Goal: Obtain resource: Download file/media

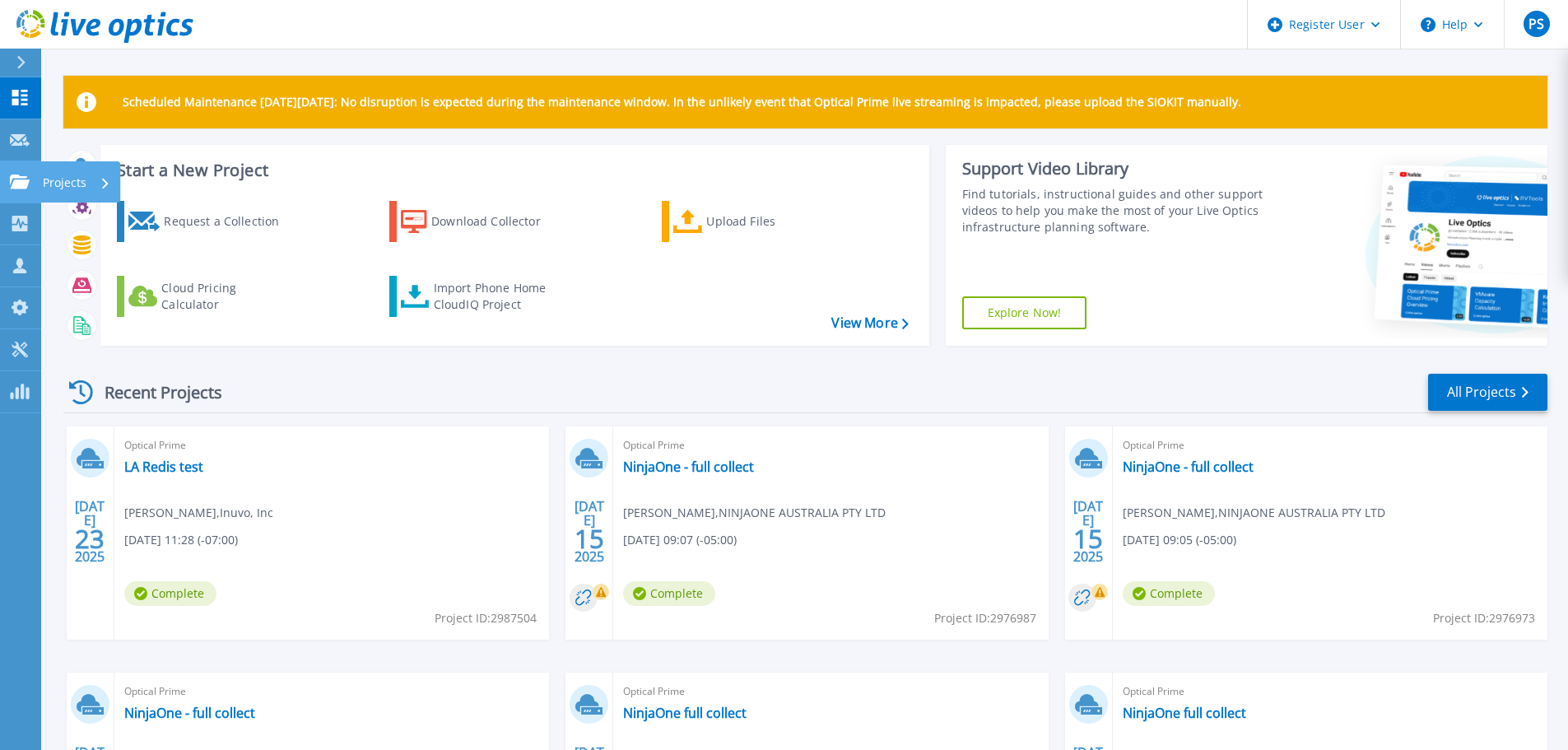
click at [11, 171] on link "Projects Projects" at bounding box center [20, 182] width 41 height 42
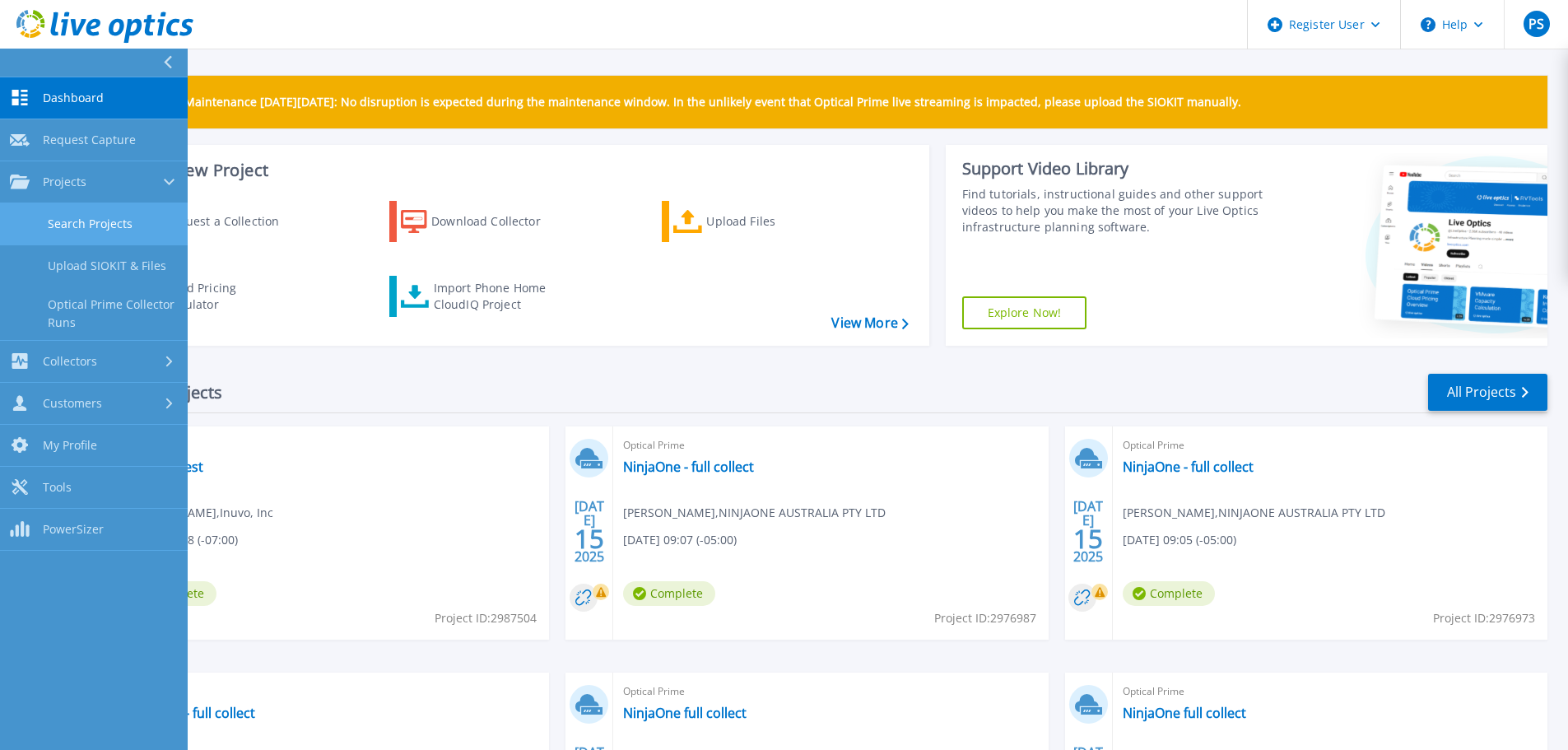
click at [136, 220] on link "Search Projects" at bounding box center [94, 224] width 188 height 42
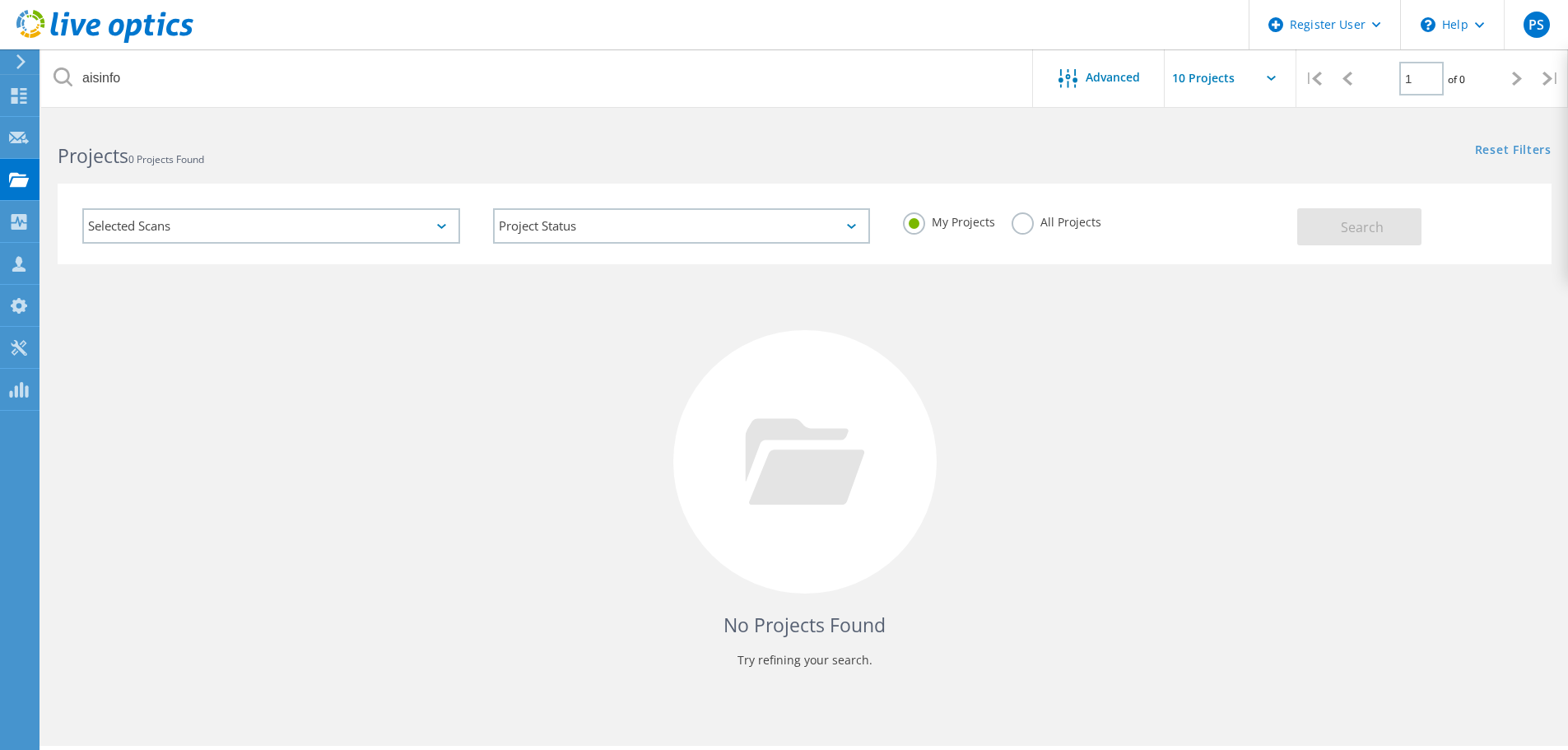
click at [1026, 224] on label "All Projects" at bounding box center [1056, 220] width 90 height 15
click at [0, 0] on input "All Projects" at bounding box center [0, 0] width 0 height 0
click at [1333, 244] on button "Search" at bounding box center [1360, 226] width 125 height 37
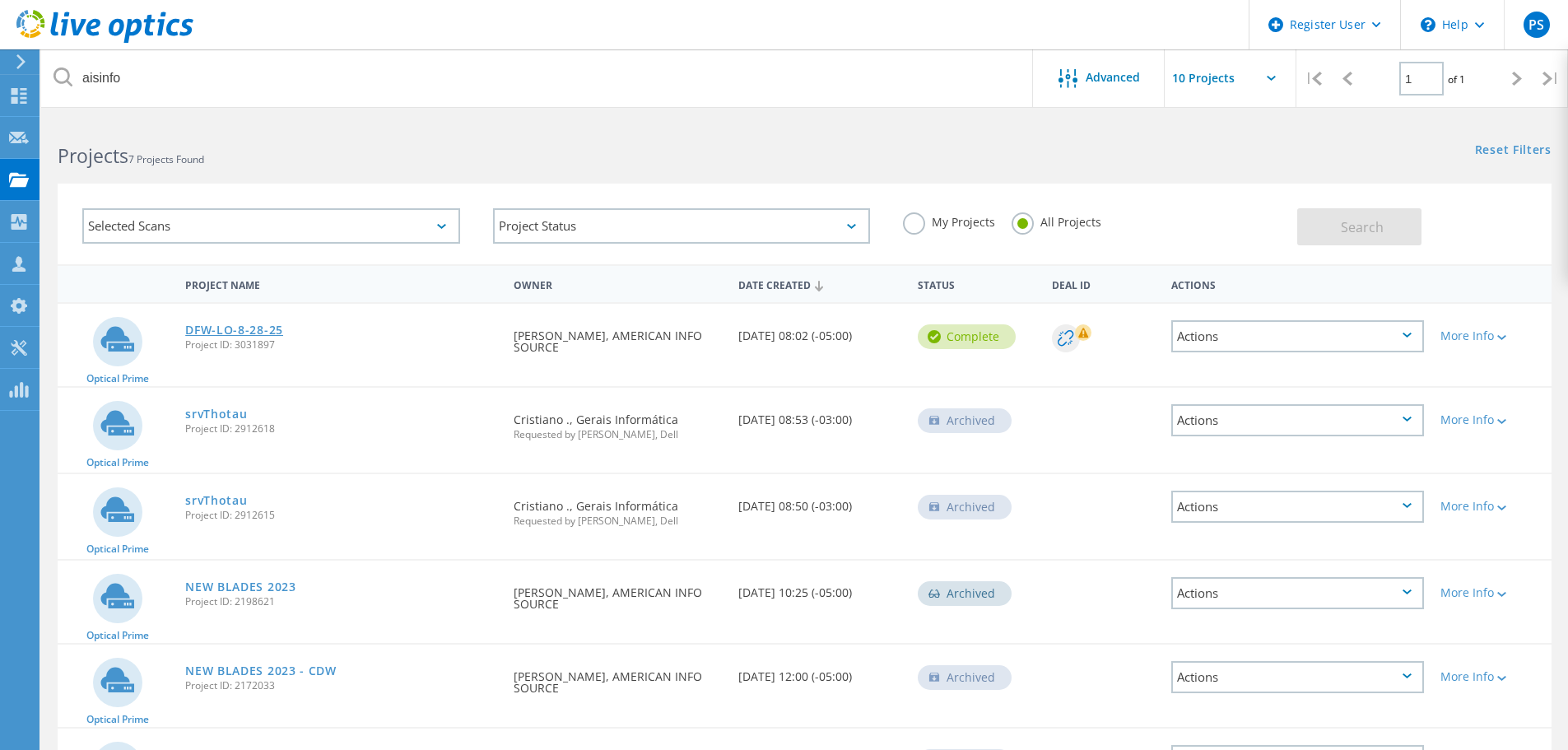
click at [270, 328] on link "DFW-LO-8-28-25" at bounding box center [234, 330] width 98 height 11
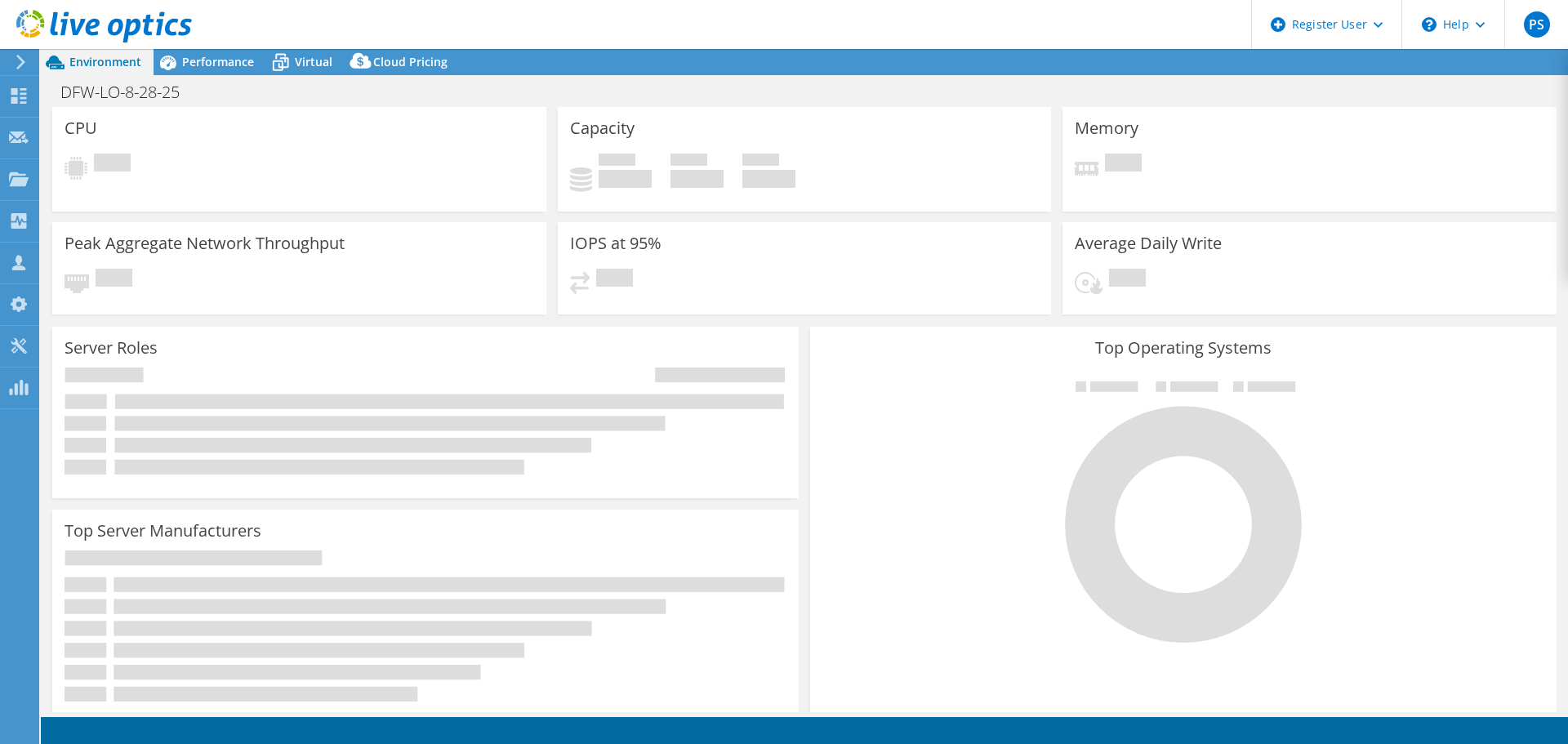
select select "USD"
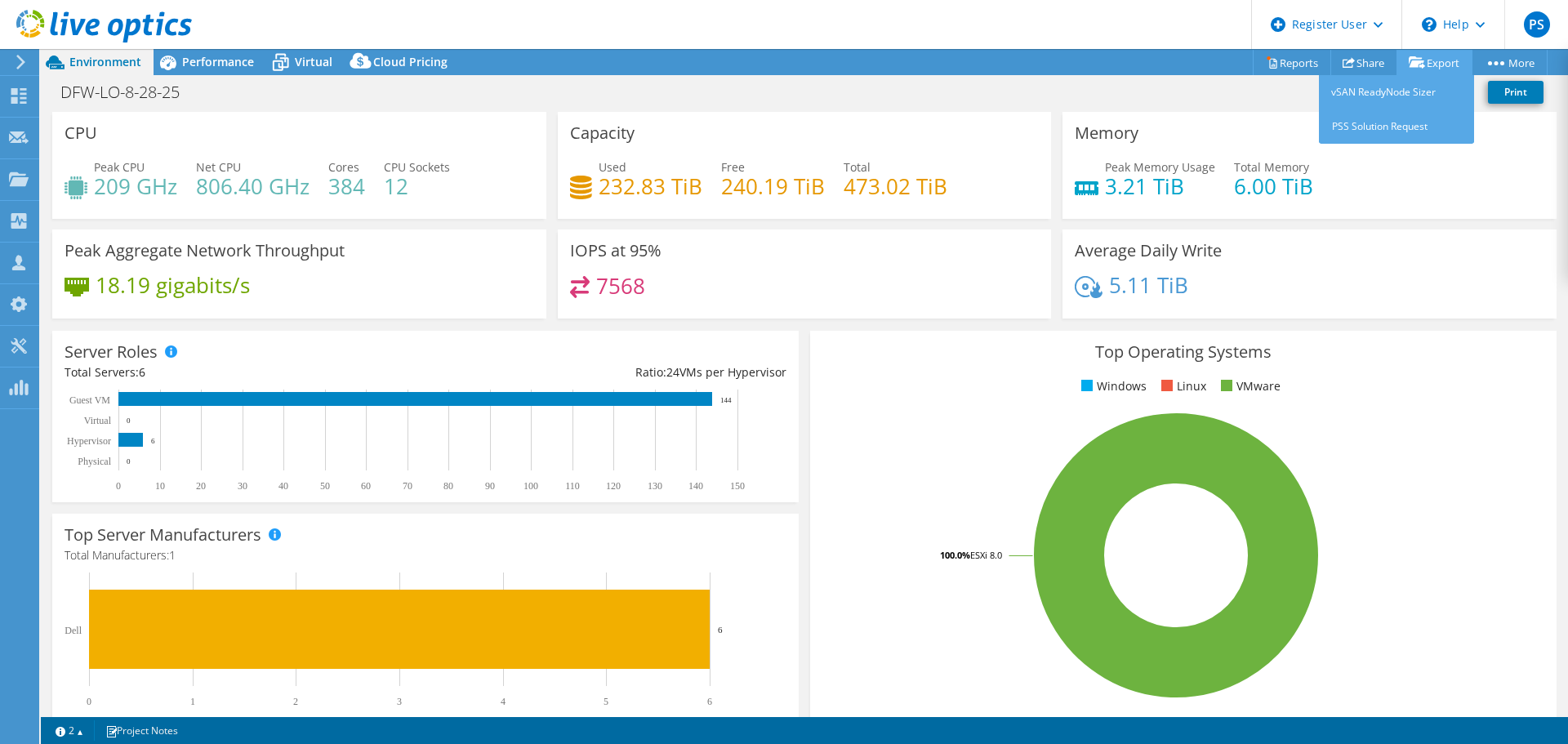
click at [1400, 57] on link "Export" at bounding box center [1434, 63] width 76 height 25
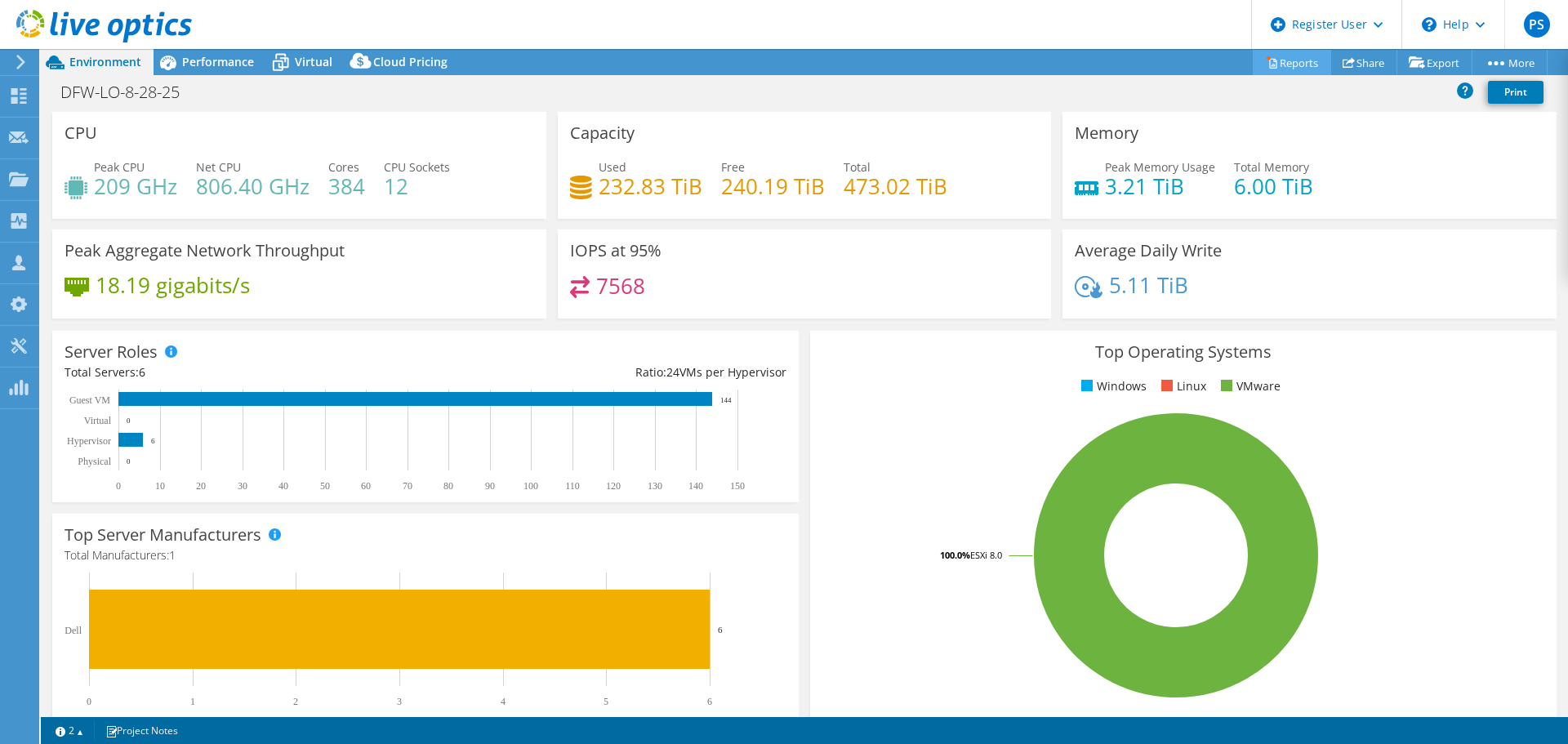
click at [1290, 53] on link "Reports" at bounding box center [1292, 63] width 79 height 25
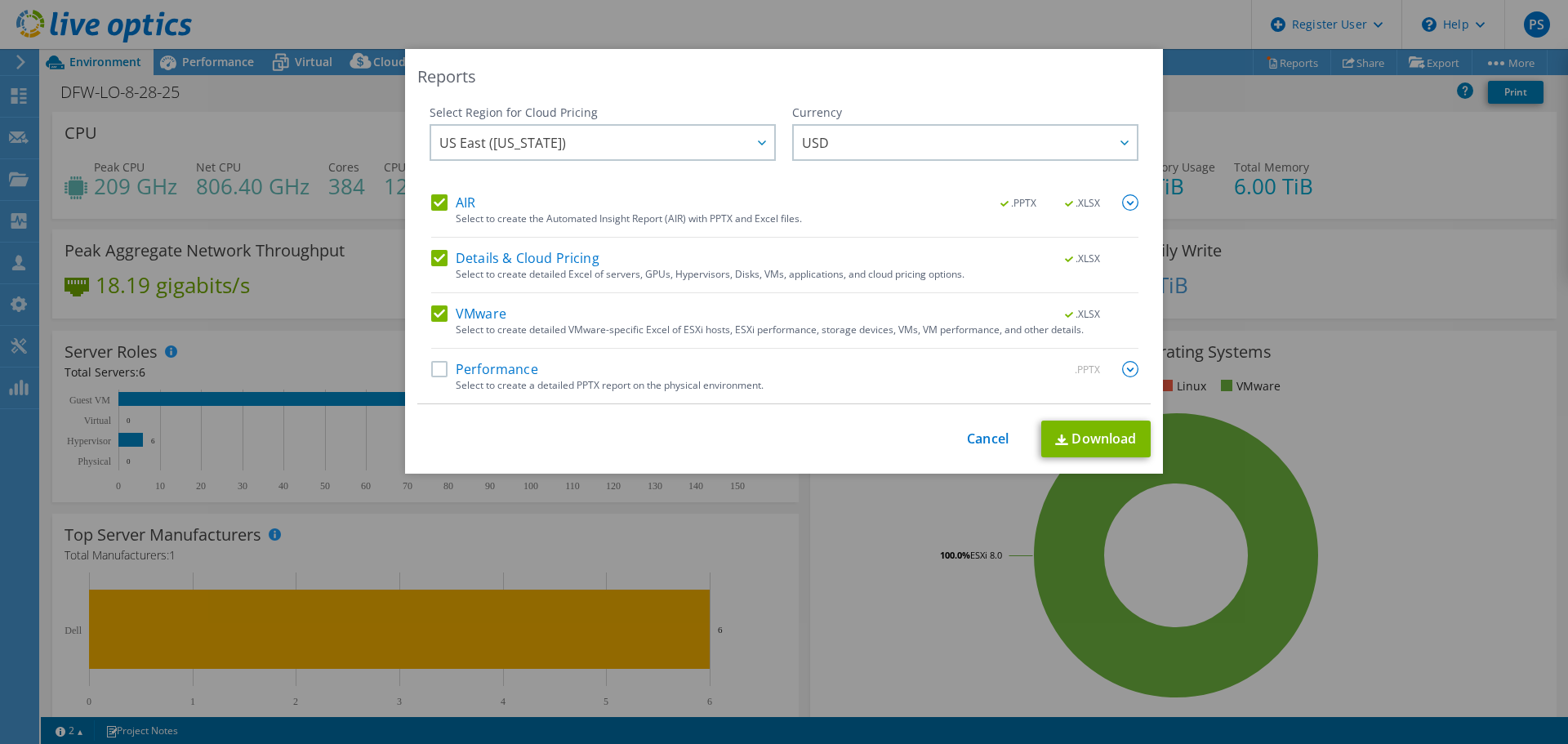
click at [434, 250] on label "Details & Cloud Pricing" at bounding box center [515, 258] width 169 height 16
click at [0, 0] on input "Details & Cloud Pricing" at bounding box center [0, 0] width 0 height 0
click at [440, 295] on div "AIR .PPTX .XLSX Select to create the Automated Insight Report (AIR) with PPTX a…" at bounding box center [784, 298] width 707 height 209
click at [436, 316] on label "VMware" at bounding box center [468, 313] width 75 height 16
click at [0, 0] on input "VMware" at bounding box center [0, 0] width 0 height 0
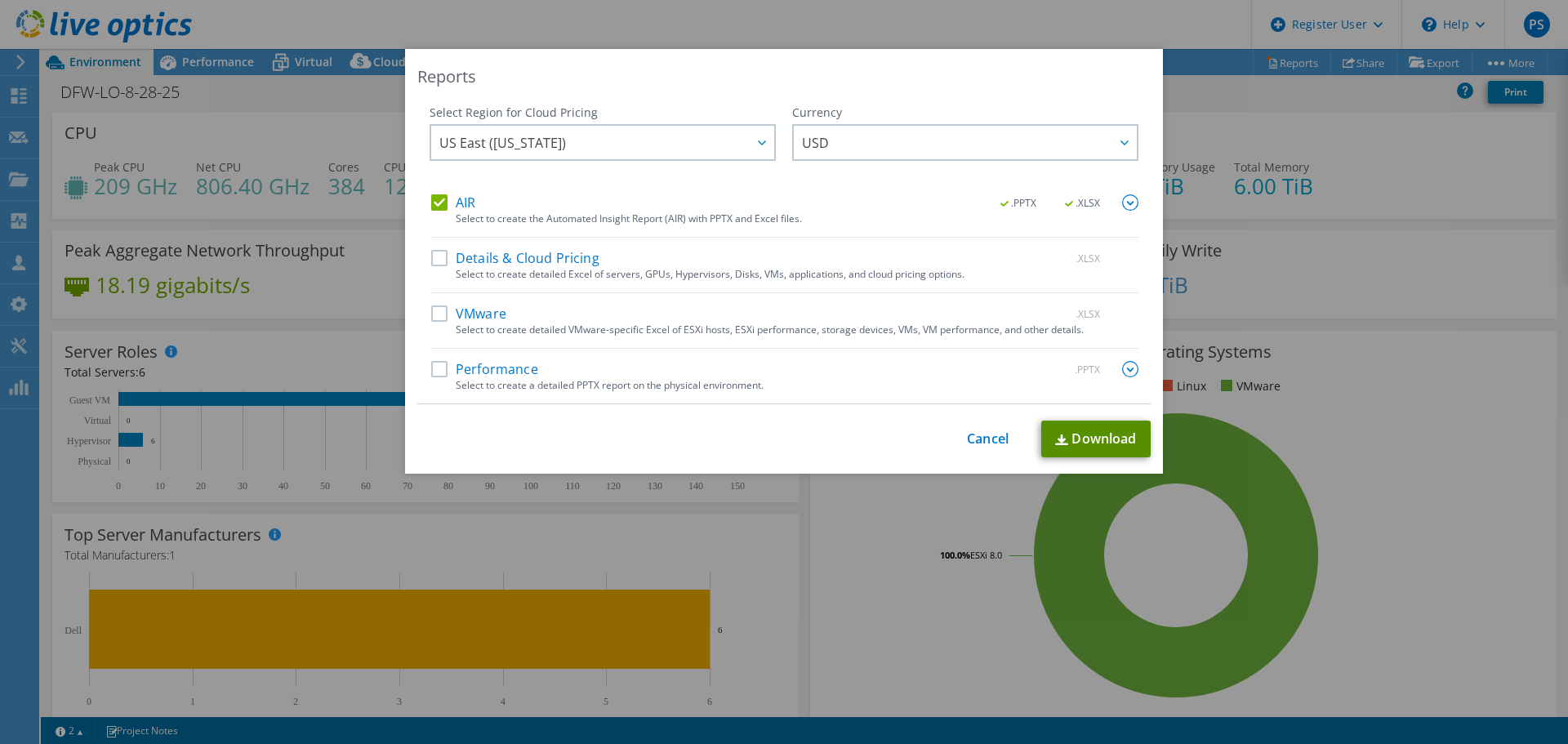
click at [1046, 446] on link "Download" at bounding box center [1095, 438] width 109 height 36
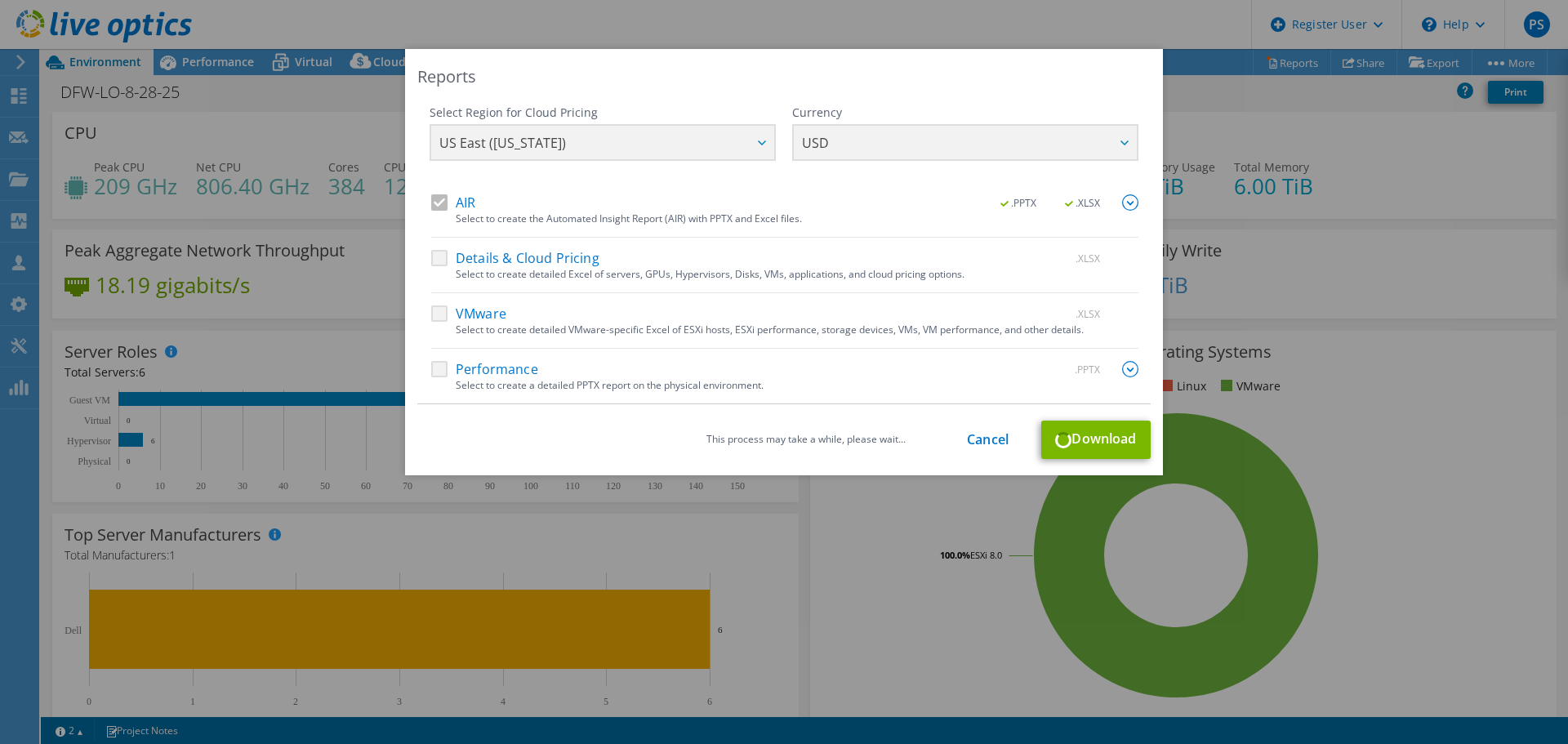
click at [1214, 175] on div "Reports Select Region for Cloud Pricing Asia Pacific ([GEOGRAPHIC_DATA]) [GEOGR…" at bounding box center [784, 372] width 1568 height 646
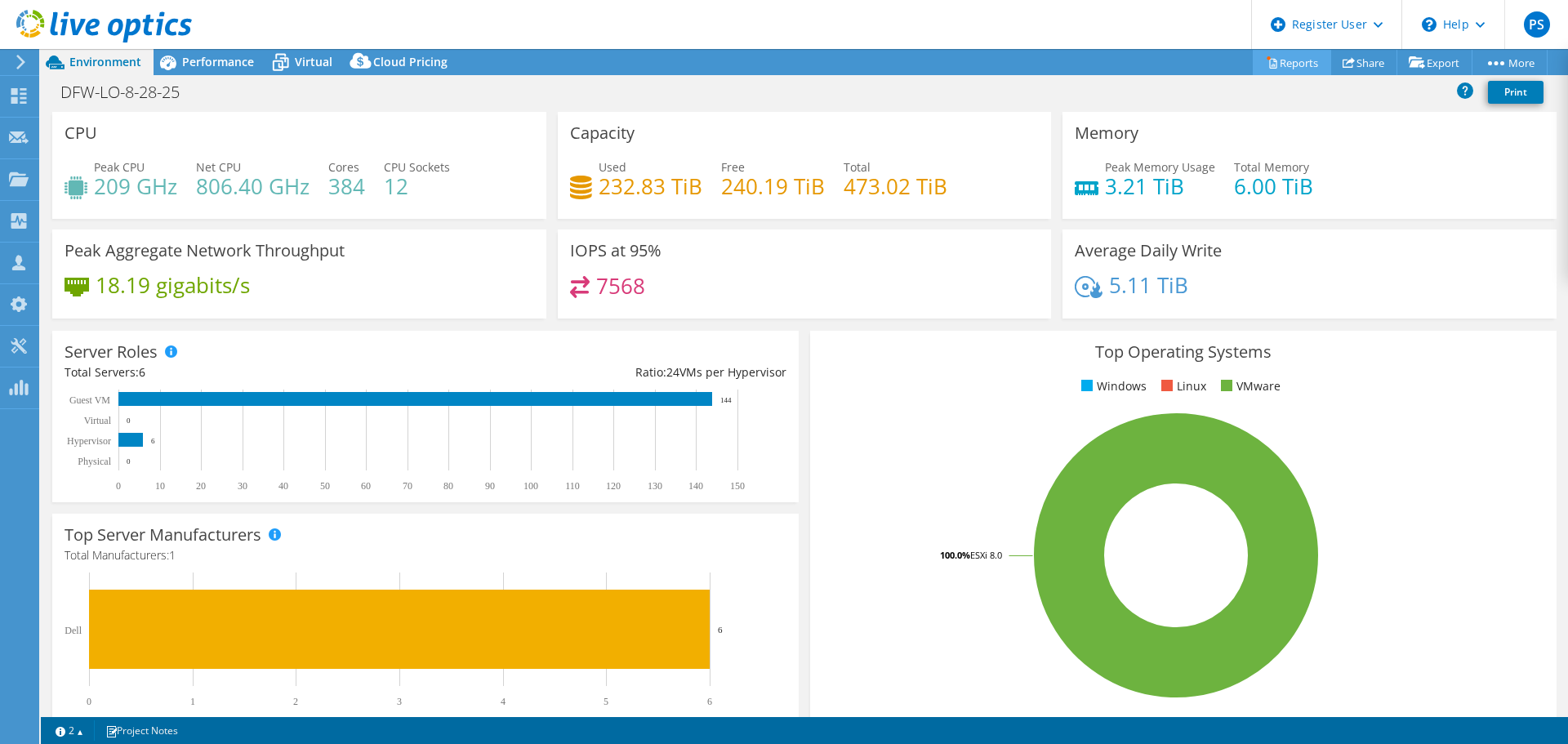
click at [1274, 65] on link "Reports" at bounding box center [1292, 63] width 79 height 25
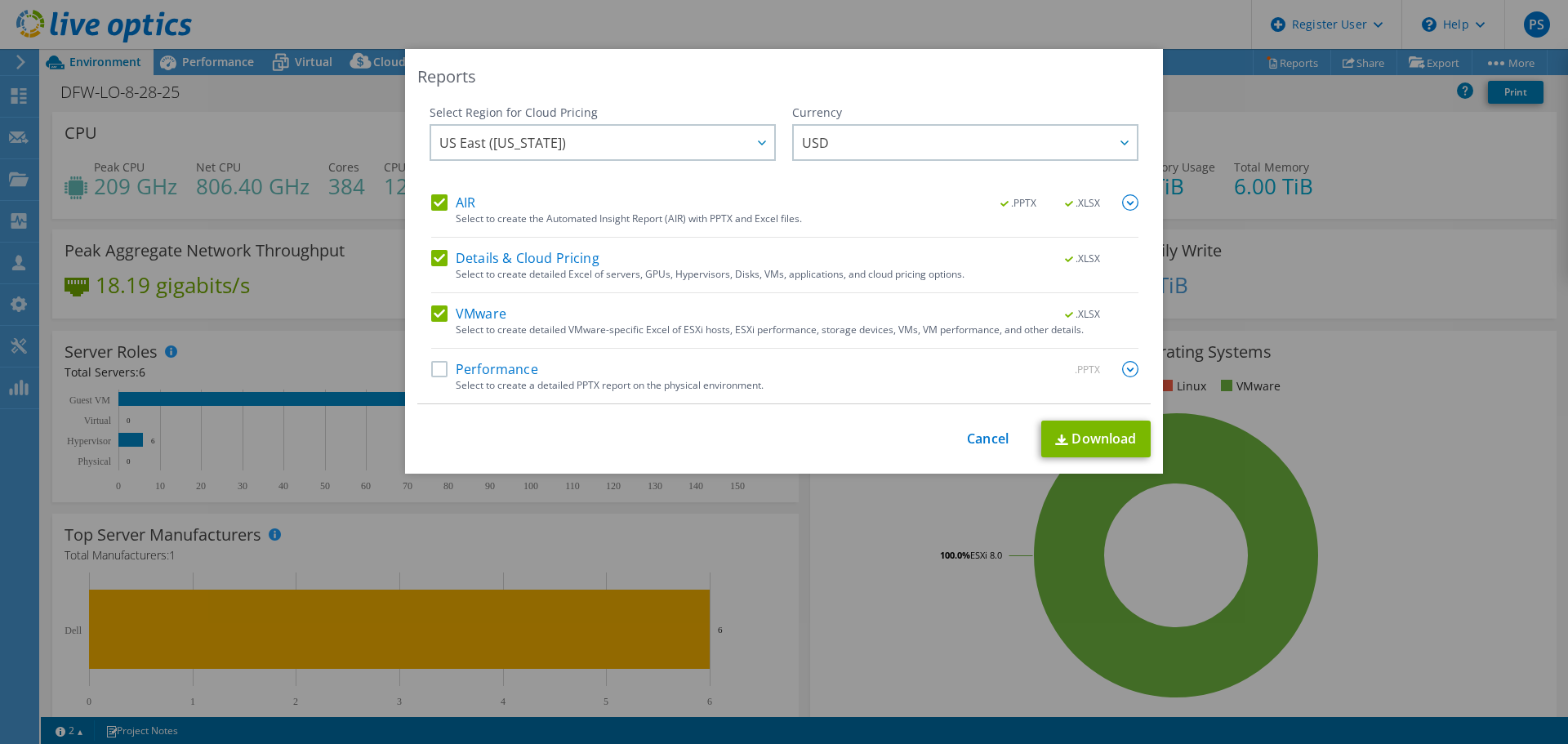
click at [433, 259] on label "Details & Cloud Pricing" at bounding box center [515, 258] width 169 height 16
click at [0, 0] on input "Details & Cloud Pricing" at bounding box center [0, 0] width 0 height 0
click at [440, 318] on label "VMware" at bounding box center [468, 313] width 75 height 16
click at [0, 0] on input "VMware" at bounding box center [0, 0] width 0 height 0
click at [1125, 441] on link "Download" at bounding box center [1095, 438] width 109 height 36
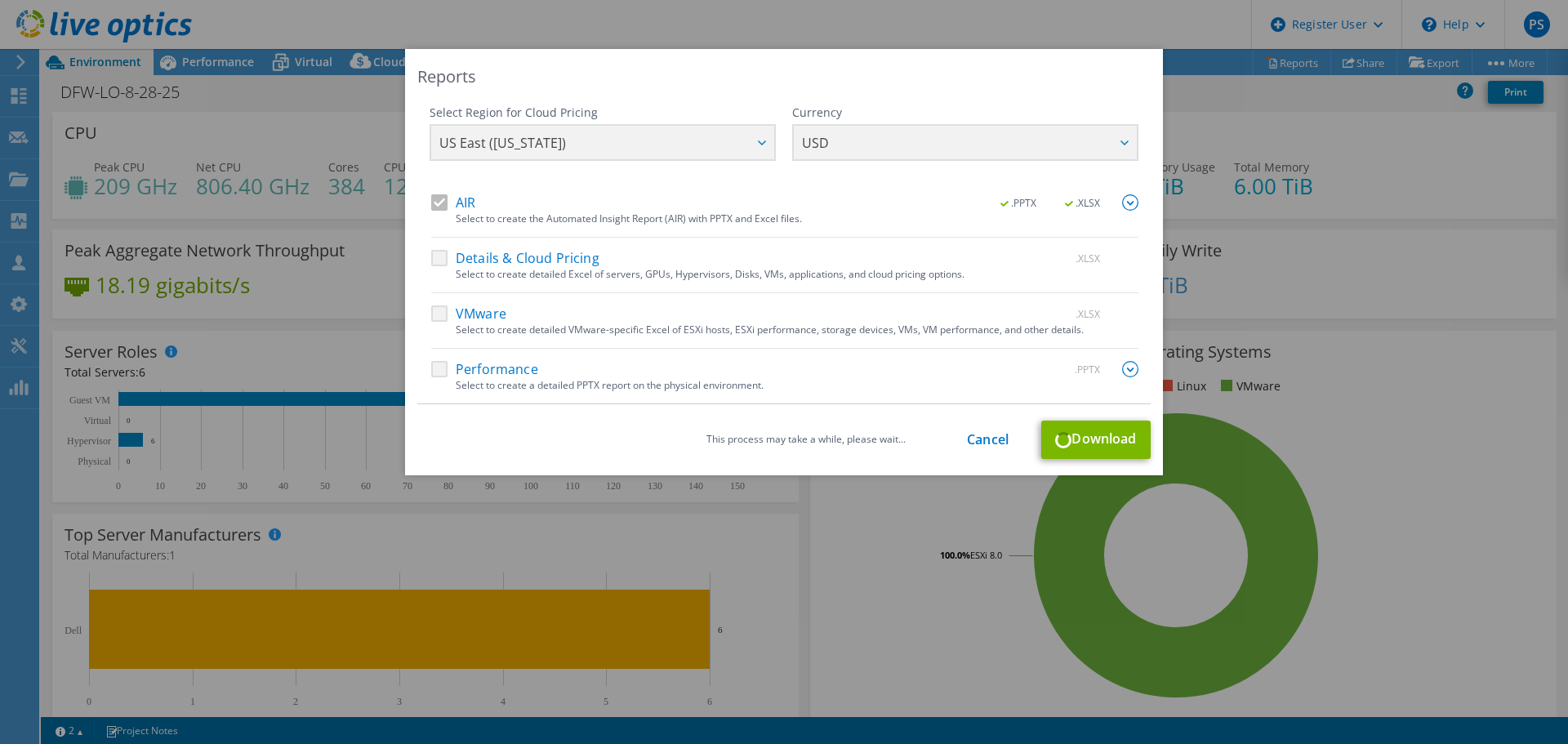
click at [440, 371] on div "Performance .PPTX" at bounding box center [784, 370] width 707 height 19
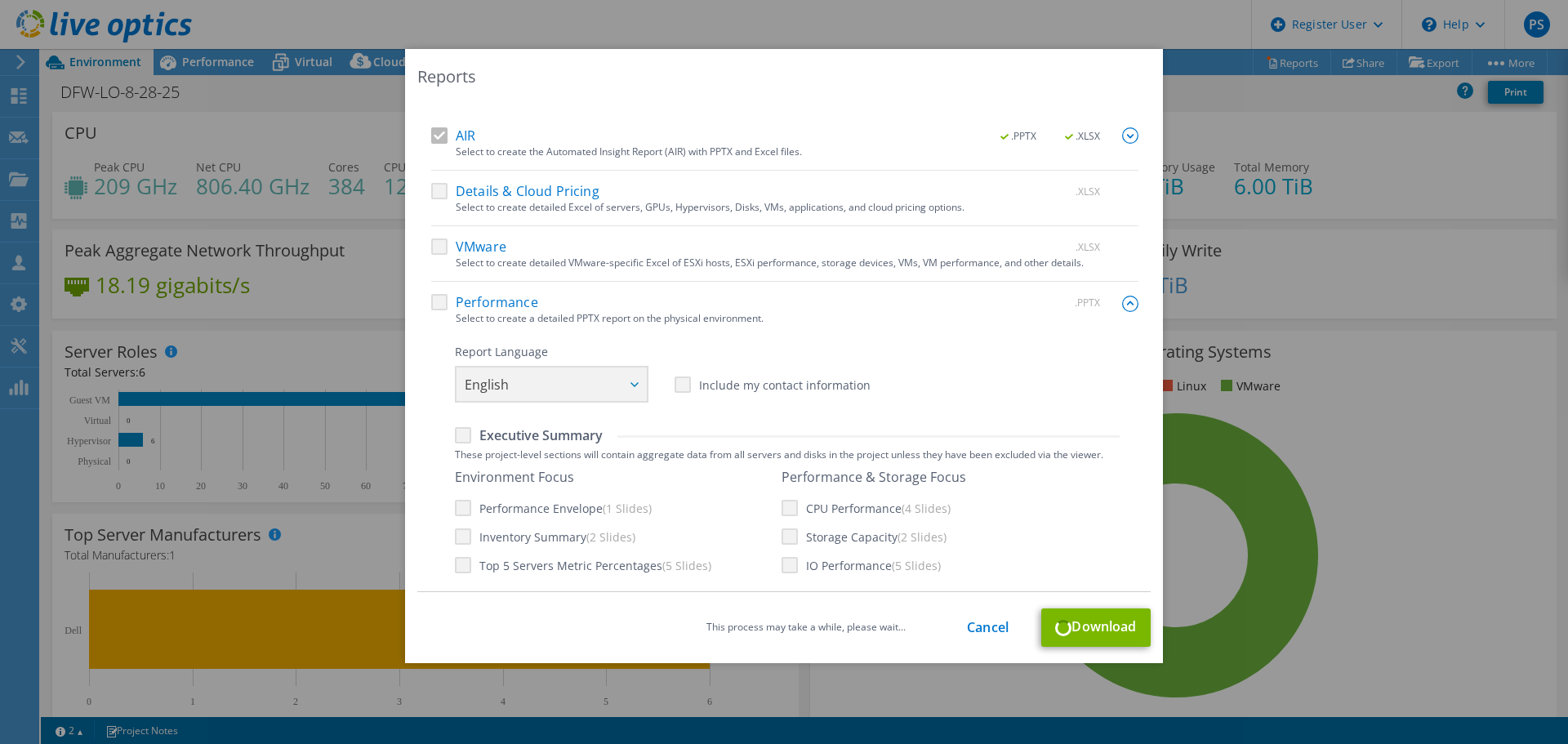
scroll to position [164, 0]
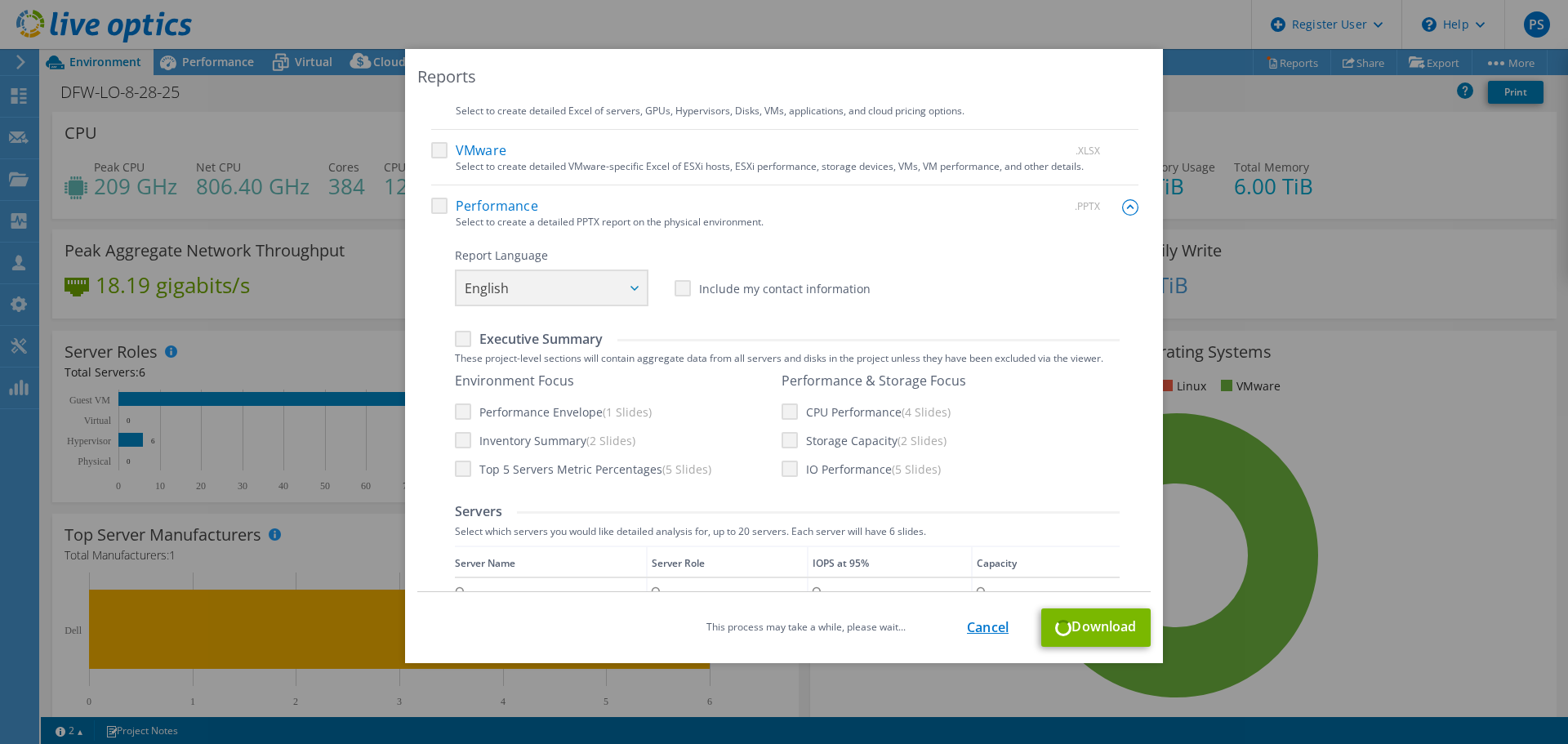
click at [983, 627] on link "Cancel" at bounding box center [987, 628] width 42 height 15
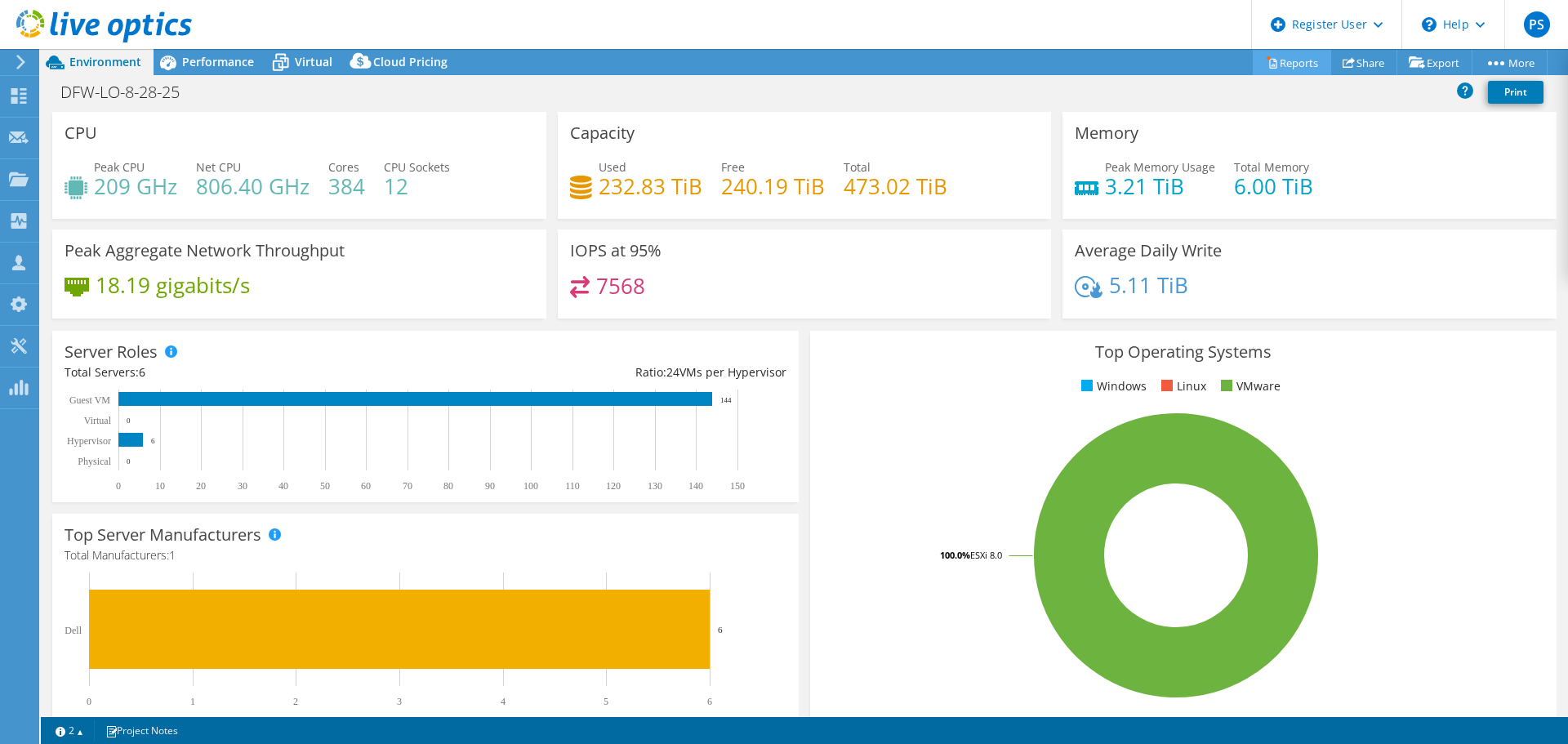
click at [1298, 68] on link "Reports" at bounding box center [1292, 63] width 79 height 25
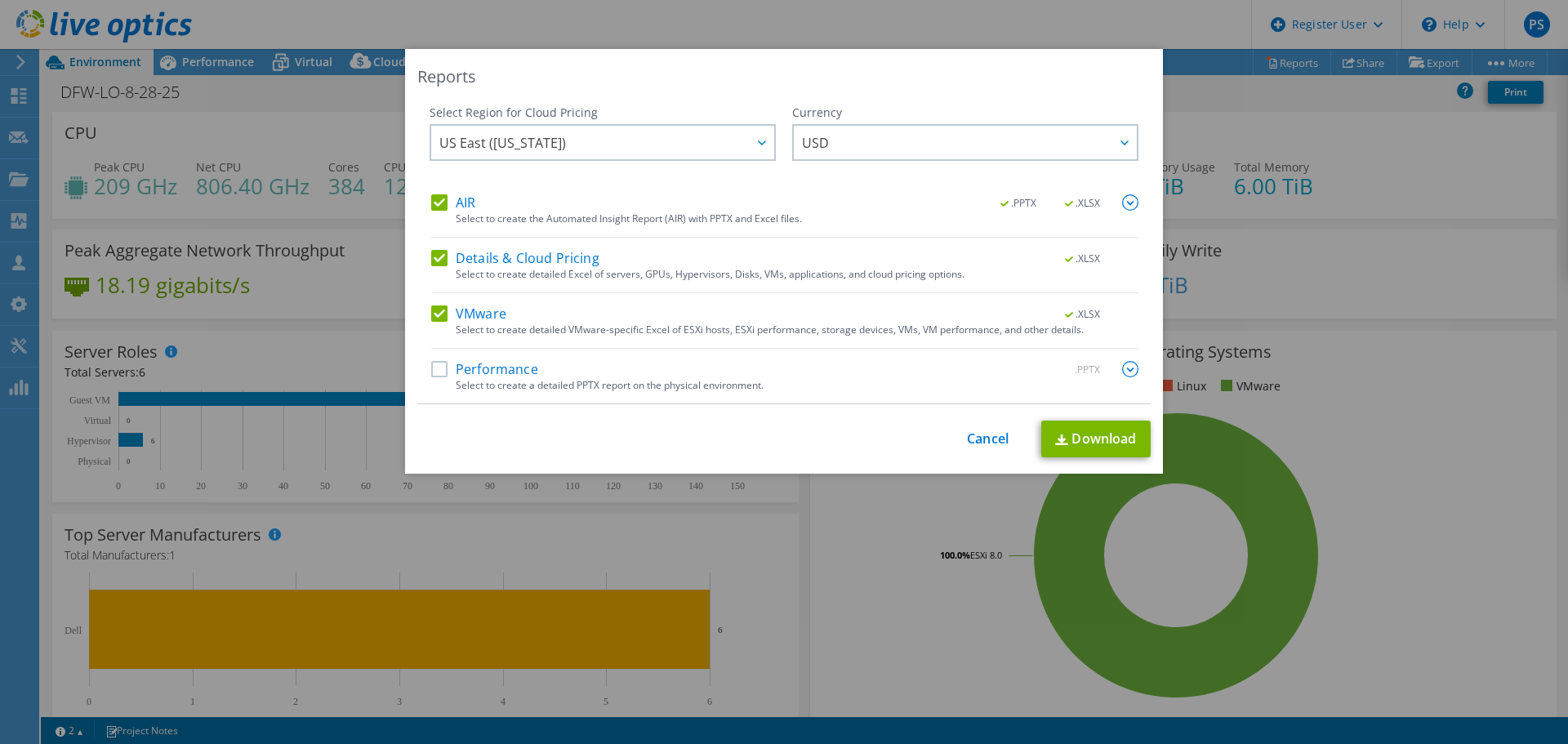
click at [434, 255] on label "Details & Cloud Pricing" at bounding box center [515, 258] width 169 height 16
click at [0, 0] on input "Details & Cloud Pricing" at bounding box center [0, 0] width 0 height 0
click at [435, 313] on label "VMware" at bounding box center [468, 313] width 75 height 16
click at [0, 0] on input "VMware" at bounding box center [0, 0] width 0 height 0
click at [437, 369] on label "Performance" at bounding box center [485, 369] width 107 height 16
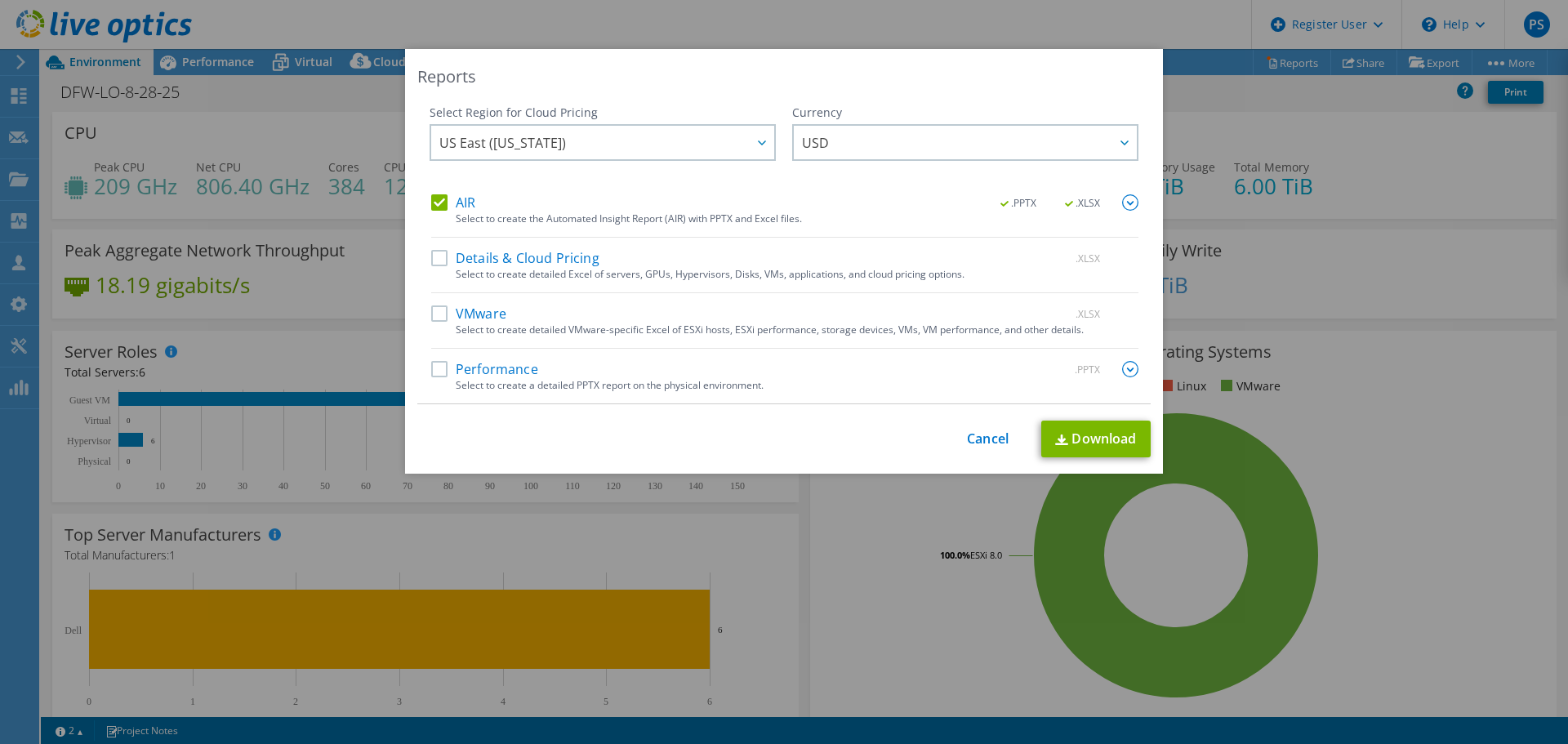
click at [0, 0] on input "Performance" at bounding box center [0, 0] width 0 height 0
click at [1072, 439] on link "Download" at bounding box center [1095, 438] width 109 height 36
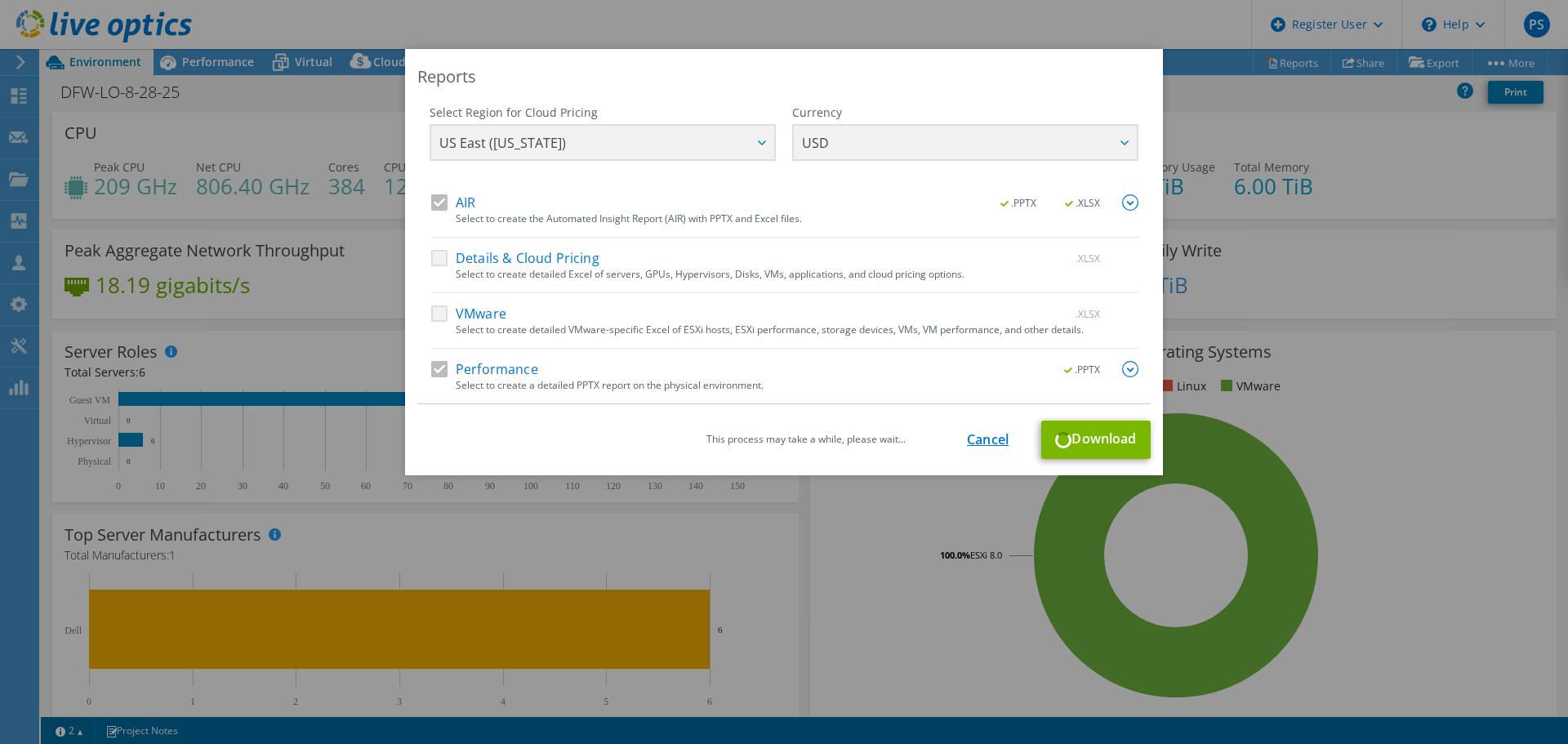
click at [997, 439] on link "Cancel" at bounding box center [987, 440] width 42 height 15
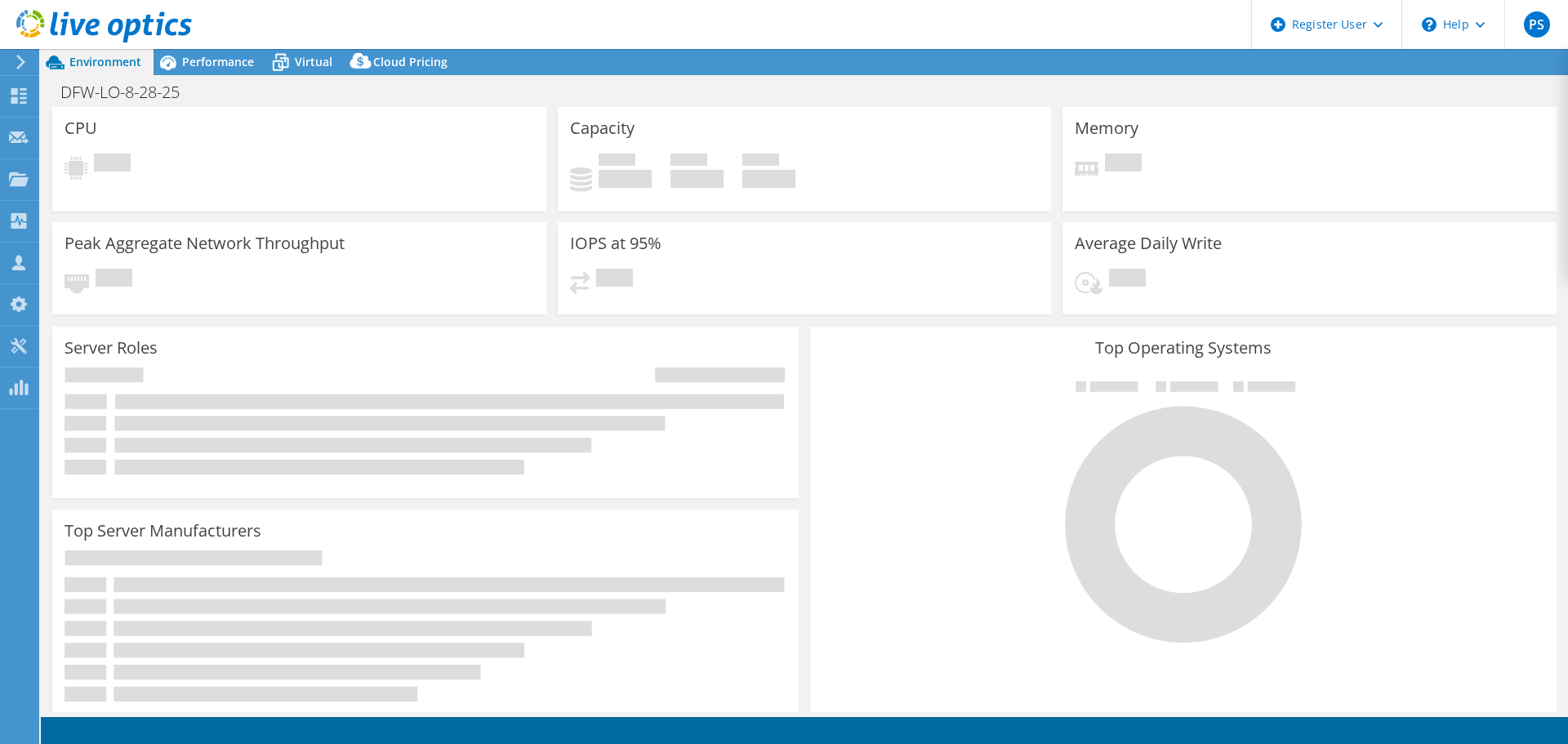
select select "USD"
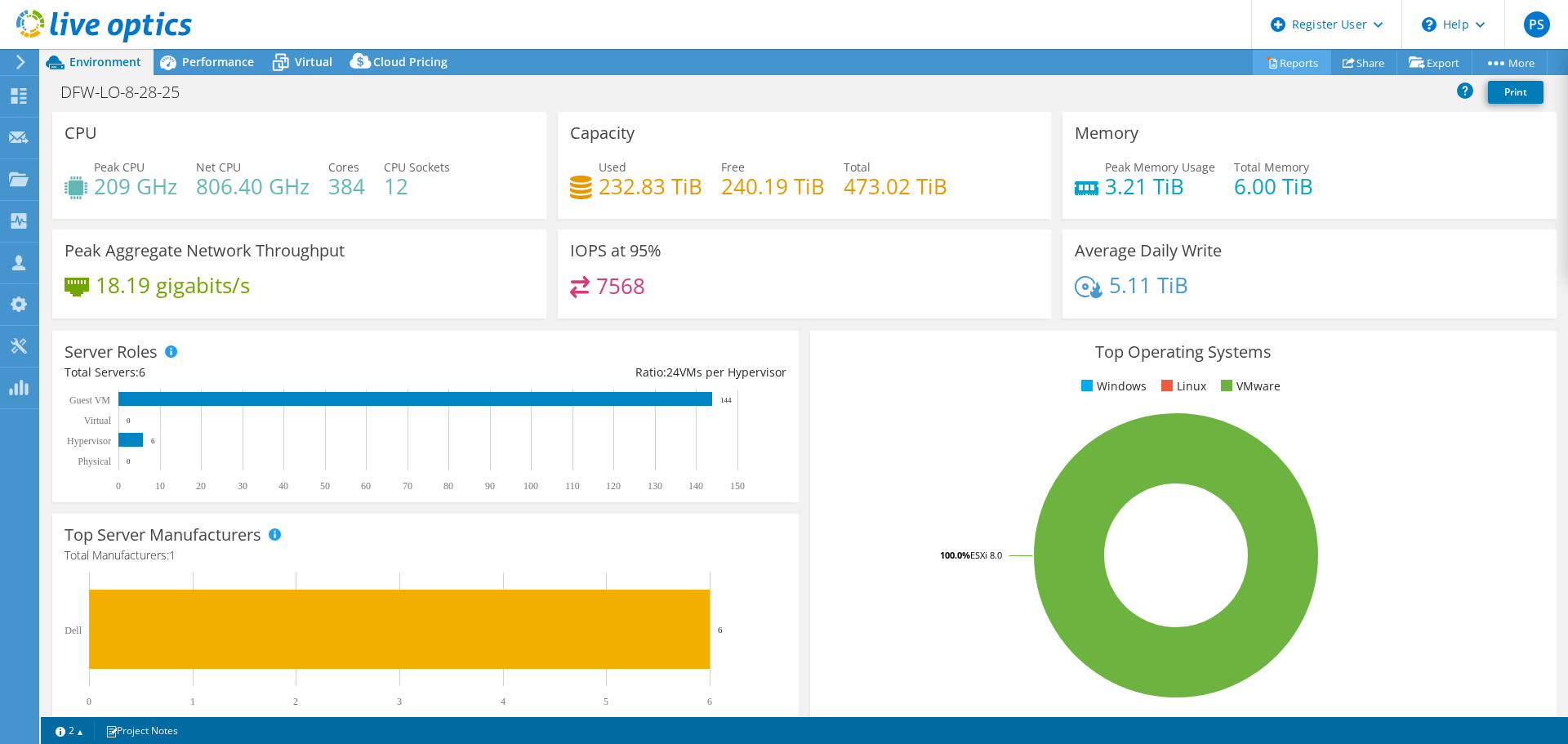
click at [1301, 62] on link "Reports" at bounding box center [1292, 63] width 79 height 25
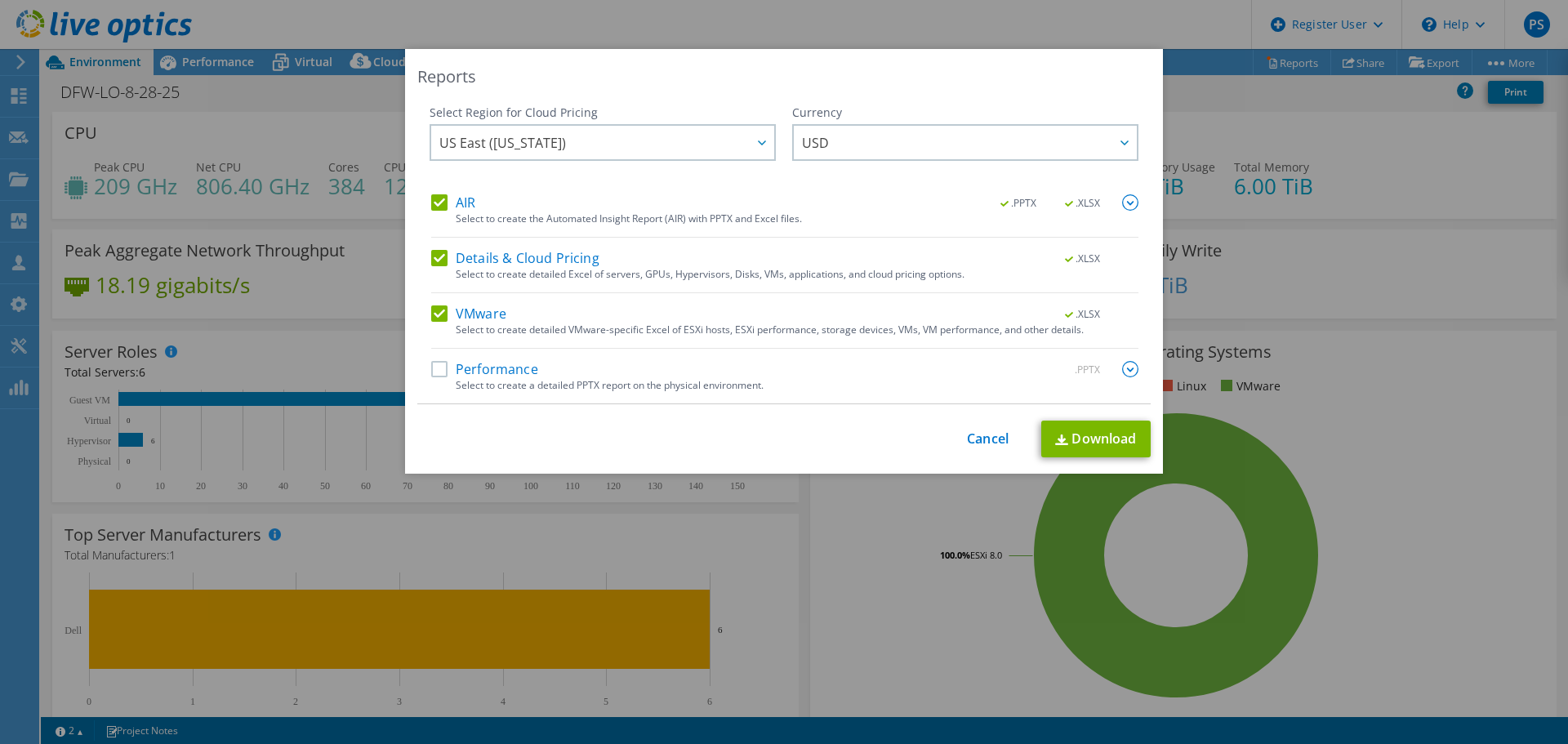
click at [446, 257] on label "Details & Cloud Pricing" at bounding box center [515, 258] width 169 height 16
click at [0, 0] on input "Details & Cloud Pricing" at bounding box center [0, 0] width 0 height 0
click at [435, 312] on label "VMware" at bounding box center [468, 313] width 75 height 16
click at [0, 0] on input "VMware" at bounding box center [0, 0] width 0 height 0
click at [436, 374] on label "Performance" at bounding box center [485, 369] width 107 height 16
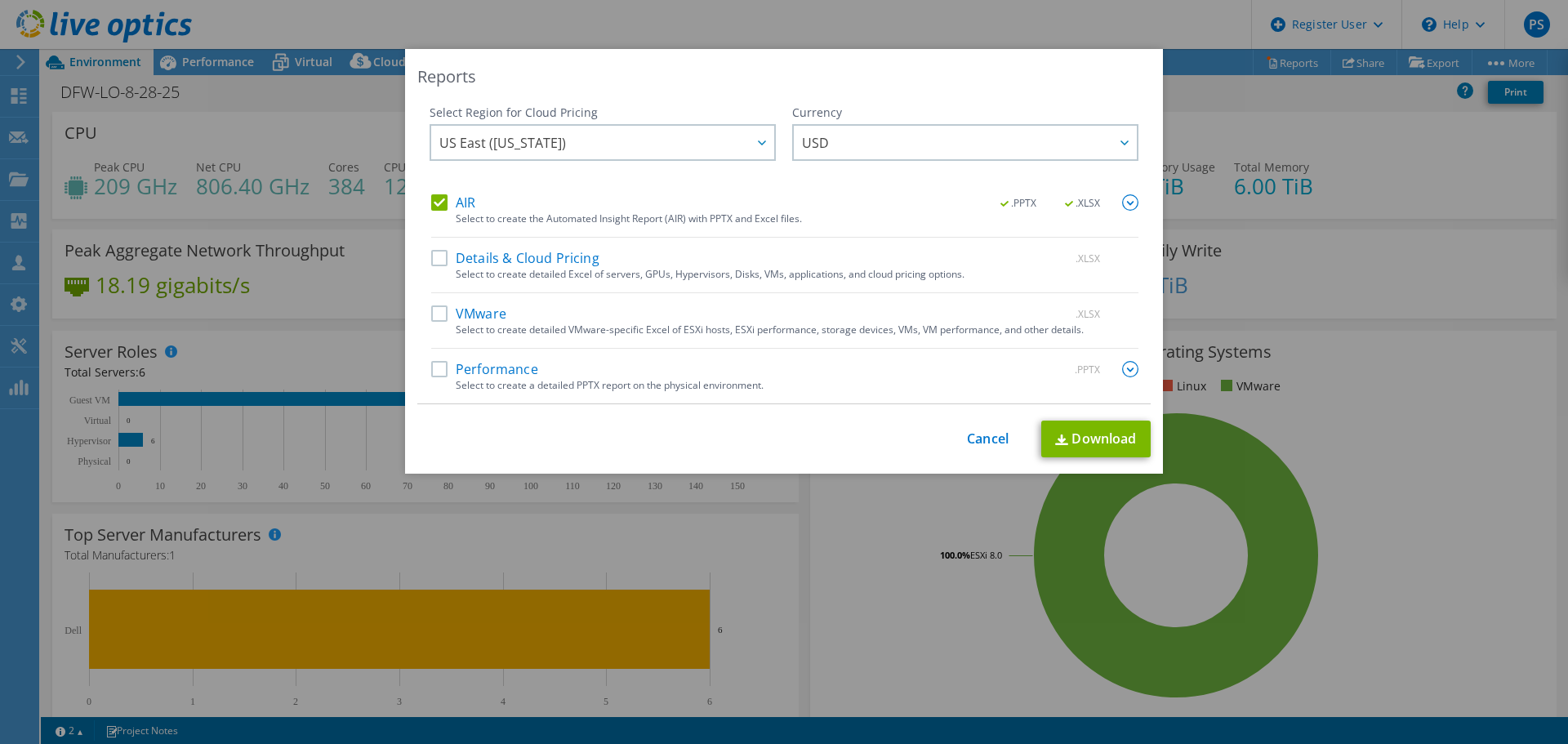
click at [0, 0] on input "Performance" at bounding box center [0, 0] width 0 height 0
click at [1102, 432] on link "Download" at bounding box center [1095, 438] width 109 height 36
click at [1289, 148] on div "Reports Select Region for Cloud Pricing Asia Pacific ([GEOGRAPHIC_DATA]) [GEOGR…" at bounding box center [784, 372] width 1568 height 646
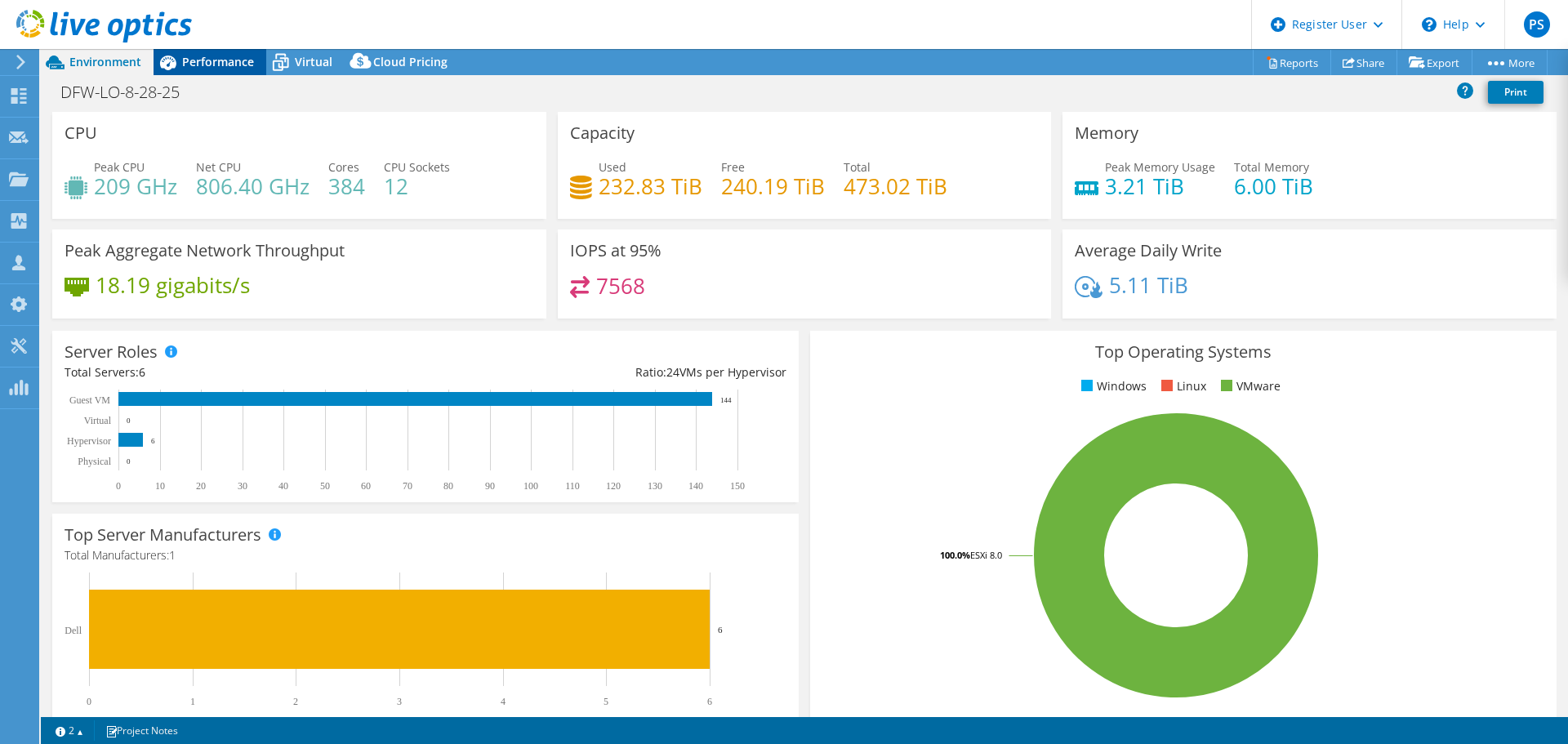
click at [207, 62] on span "Performance" at bounding box center [218, 62] width 72 height 15
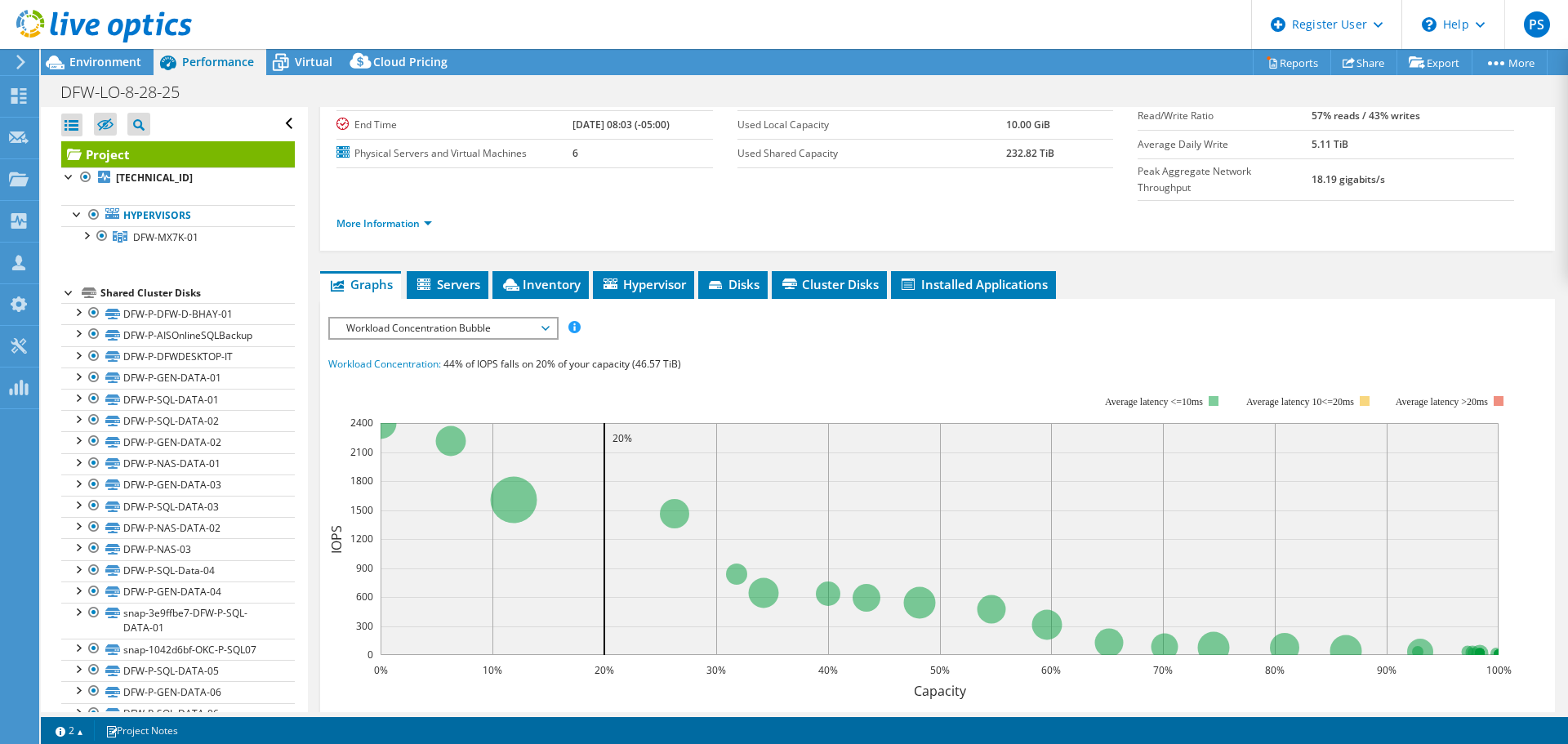
scroll to position [164, 0]
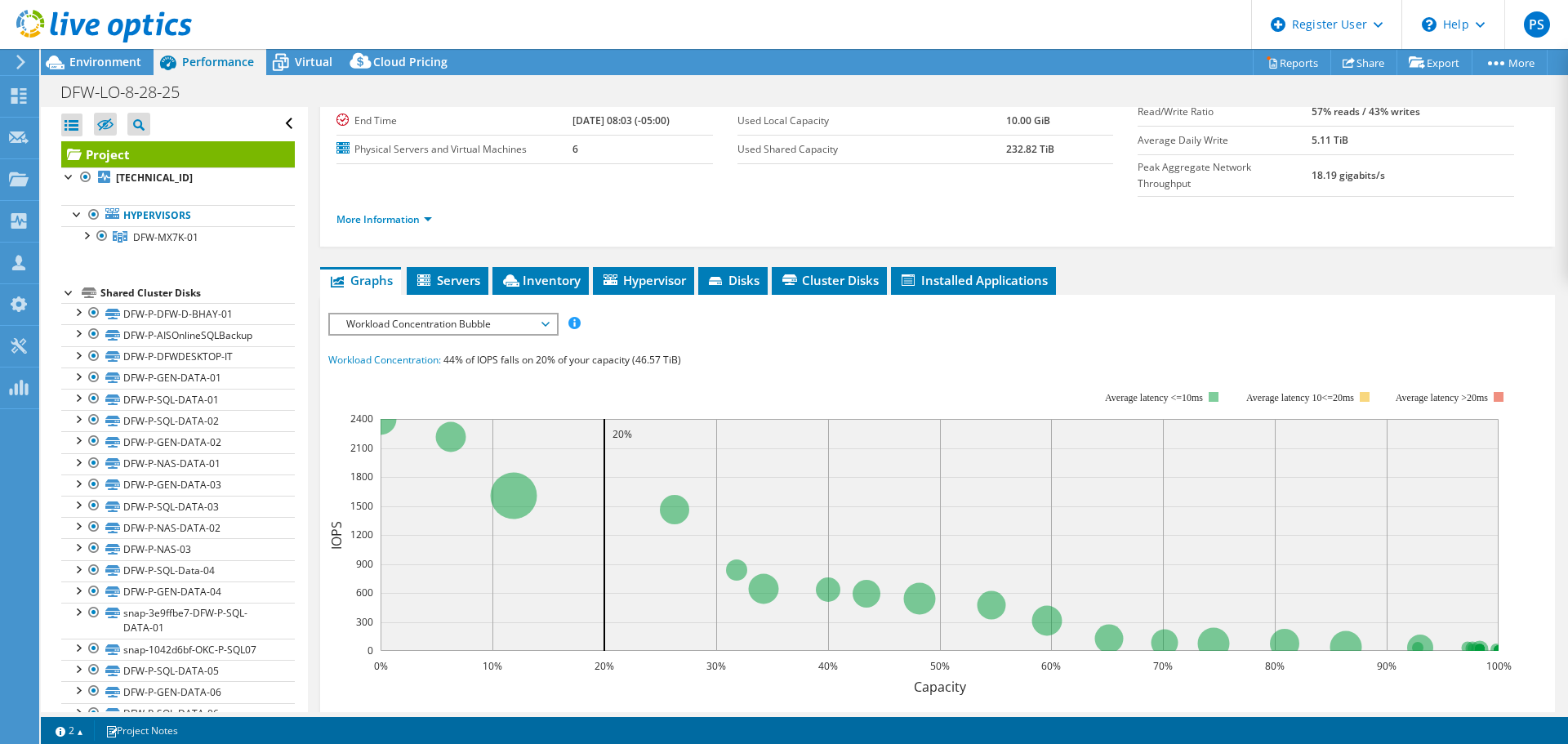
click at [446, 314] on span "Workload Concentration Bubble" at bounding box center [443, 324] width 210 height 19
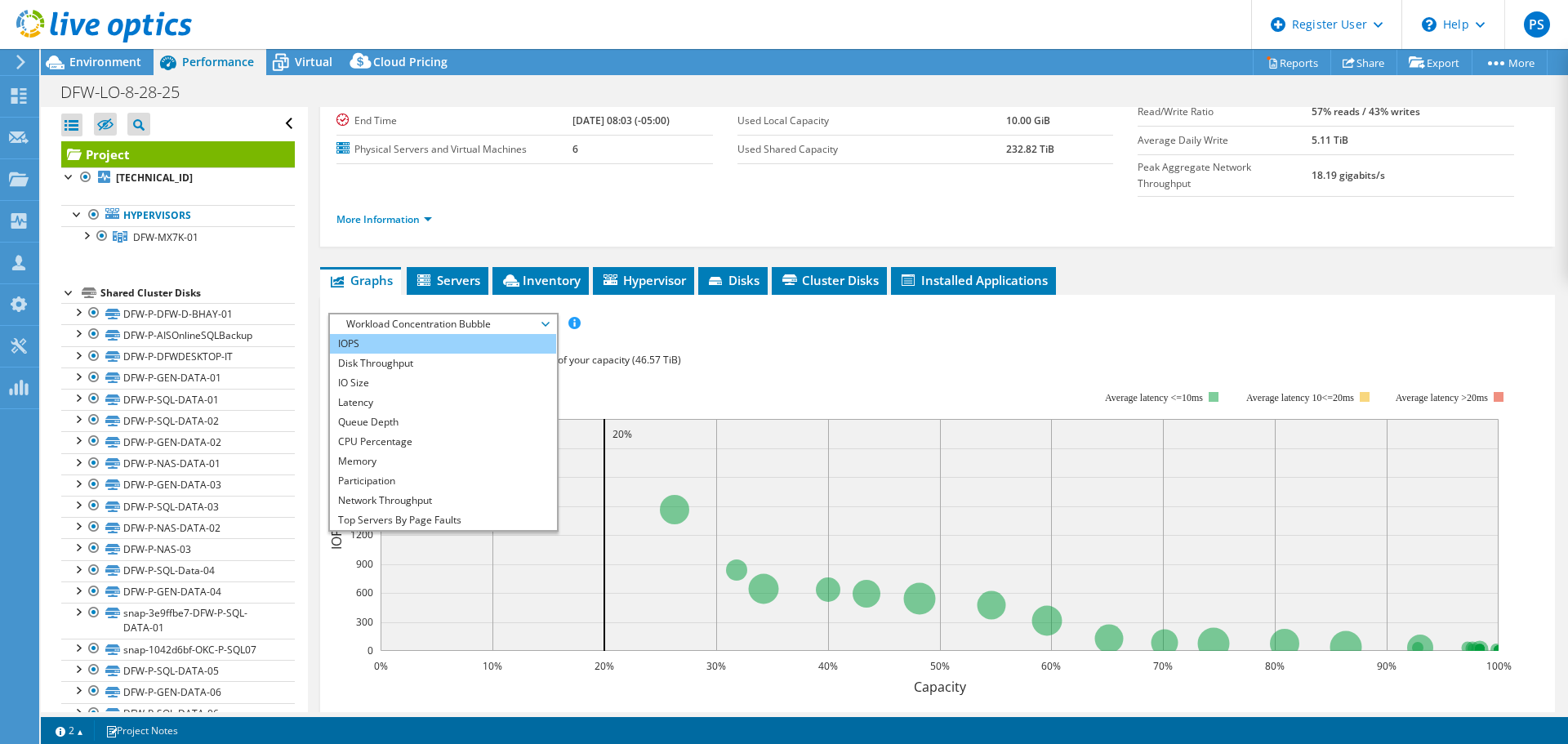
click at [426, 334] on li "IOPS" at bounding box center [442, 343] width 226 height 19
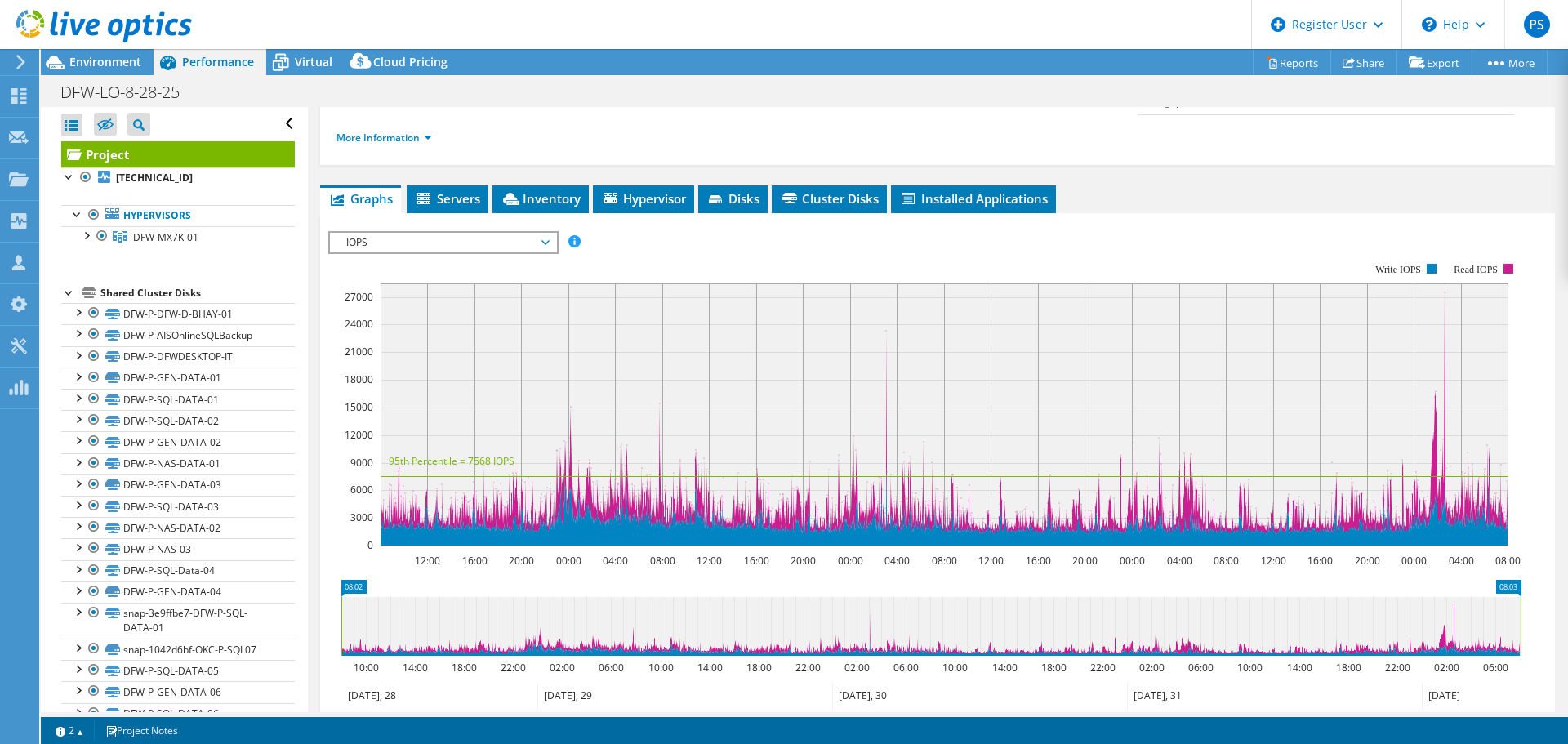
scroll to position [0, 0]
